Goal: Task Accomplishment & Management: Manage account settings

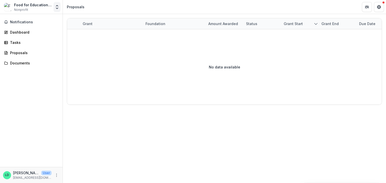
click at [57, 8] on polyline "Open entity switcher" at bounding box center [57, 8] width 2 height 1
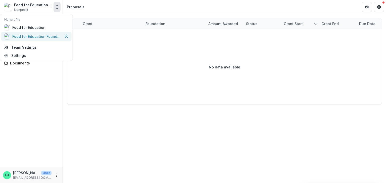
click at [46, 37] on div "Food for Education Foundation" at bounding box center [37, 36] width 50 height 5
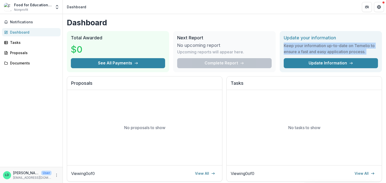
drag, startPoint x: 384, startPoint y: 27, endPoint x: 385, endPoint y: 58, distance: 30.7
click at [385, 58] on div "Dashboard Total Awarded $0 See All Payments Next Report No upcoming report Upco…" at bounding box center [224, 98] width 323 height 169
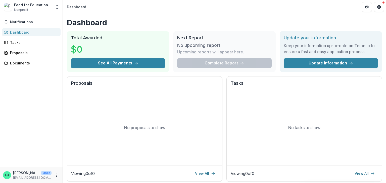
click at [326, 123] on div "No tasks to show" at bounding box center [303, 127] width 155 height 75
click at [26, 4] on div "Food for Education Foundation" at bounding box center [32, 4] width 37 height 5
click at [6, 6] on img at bounding box center [8, 7] width 8 height 8
click at [30, 22] on span "Notifications" at bounding box center [34, 22] width 48 height 4
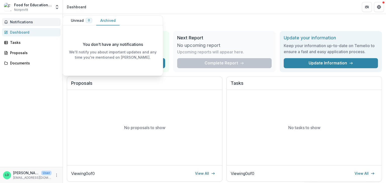
click at [107, 22] on button "Archived" at bounding box center [107, 21] width 23 height 10
click at [42, 21] on span "Notifications" at bounding box center [34, 22] width 48 height 4
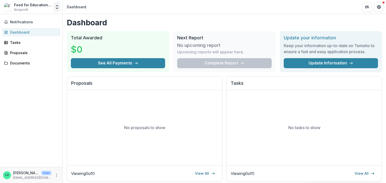
click at [55, 7] on icon "Open entity switcher" at bounding box center [56, 7] width 5 height 5
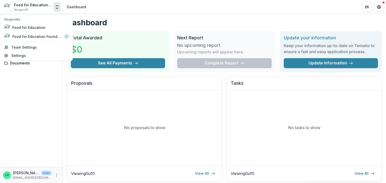
click at [11, 6] on img at bounding box center [8, 7] width 8 height 8
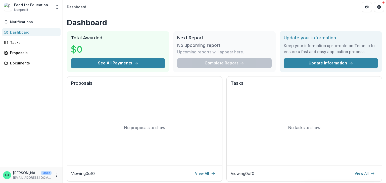
click at [25, 6] on div "Food for Education Foundation" at bounding box center [32, 4] width 37 height 5
click at [23, 11] on span "Nonprofit" at bounding box center [21, 10] width 14 height 5
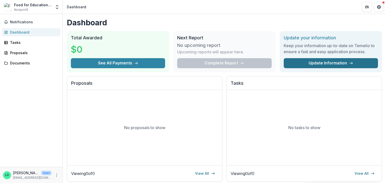
click at [324, 61] on link "Update Information" at bounding box center [330, 63] width 94 height 10
